Goal: Task Accomplishment & Management: Manage account settings

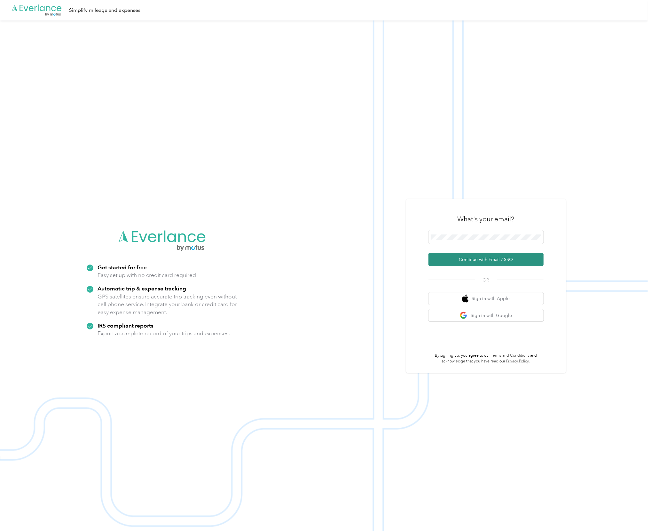
click at [460, 263] on button "Continue with Email / SSO" at bounding box center [485, 258] width 115 height 13
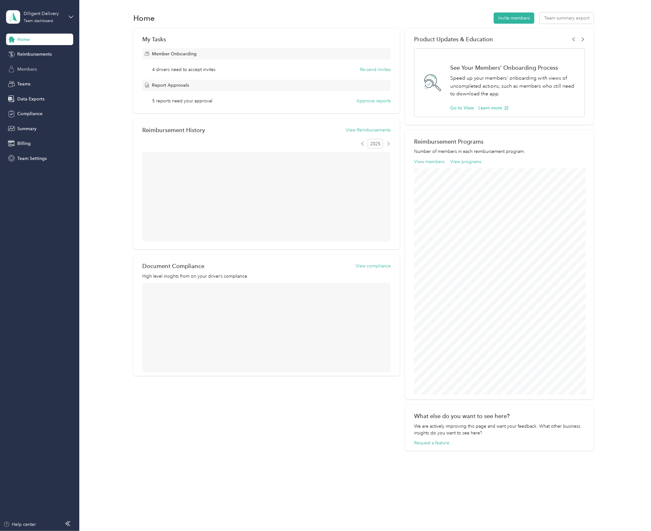
click at [28, 72] on span "Members" at bounding box center [26, 69] width 19 height 7
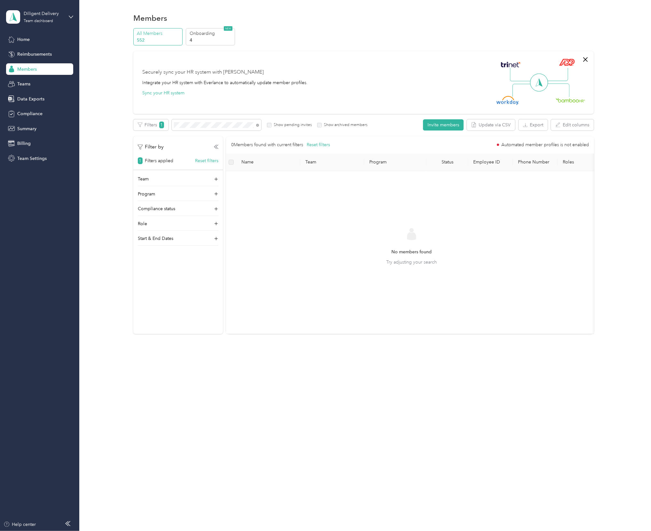
click at [283, 124] on label "Show pending invites" at bounding box center [291, 125] width 40 height 6
click at [332, 127] on label "Show archived members" at bounding box center [345, 125] width 46 height 6
click at [284, 124] on label "Show pending invites" at bounding box center [291, 125] width 40 height 6
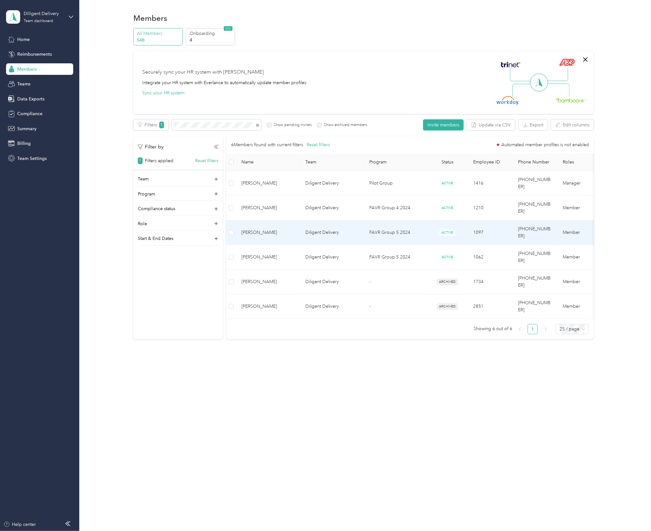
click at [289, 229] on span "[PERSON_NAME]" at bounding box center [268, 232] width 54 height 7
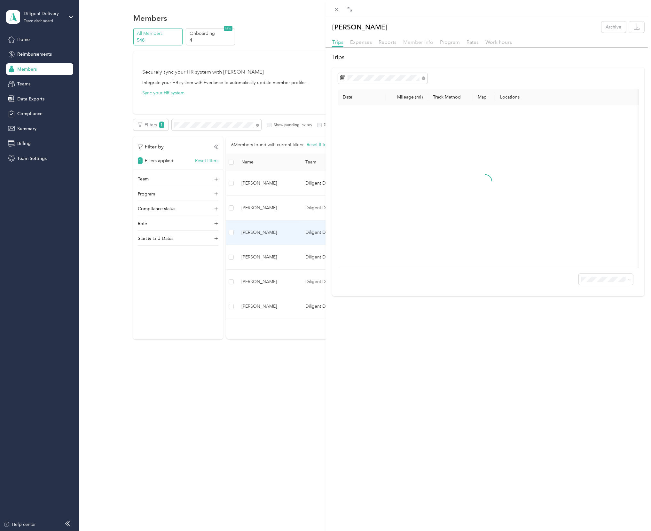
click at [425, 40] on span "Member info" at bounding box center [418, 42] width 30 height 6
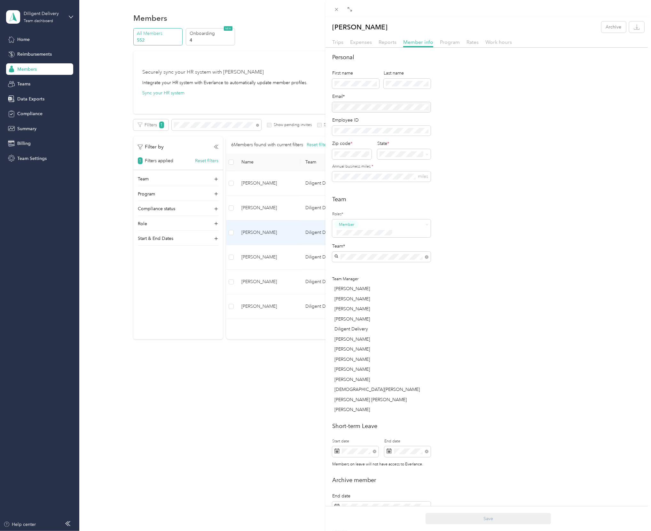
click at [370, 105] on div at bounding box center [381, 107] width 98 height 10
